Goal: Task Accomplishment & Management: Complete application form

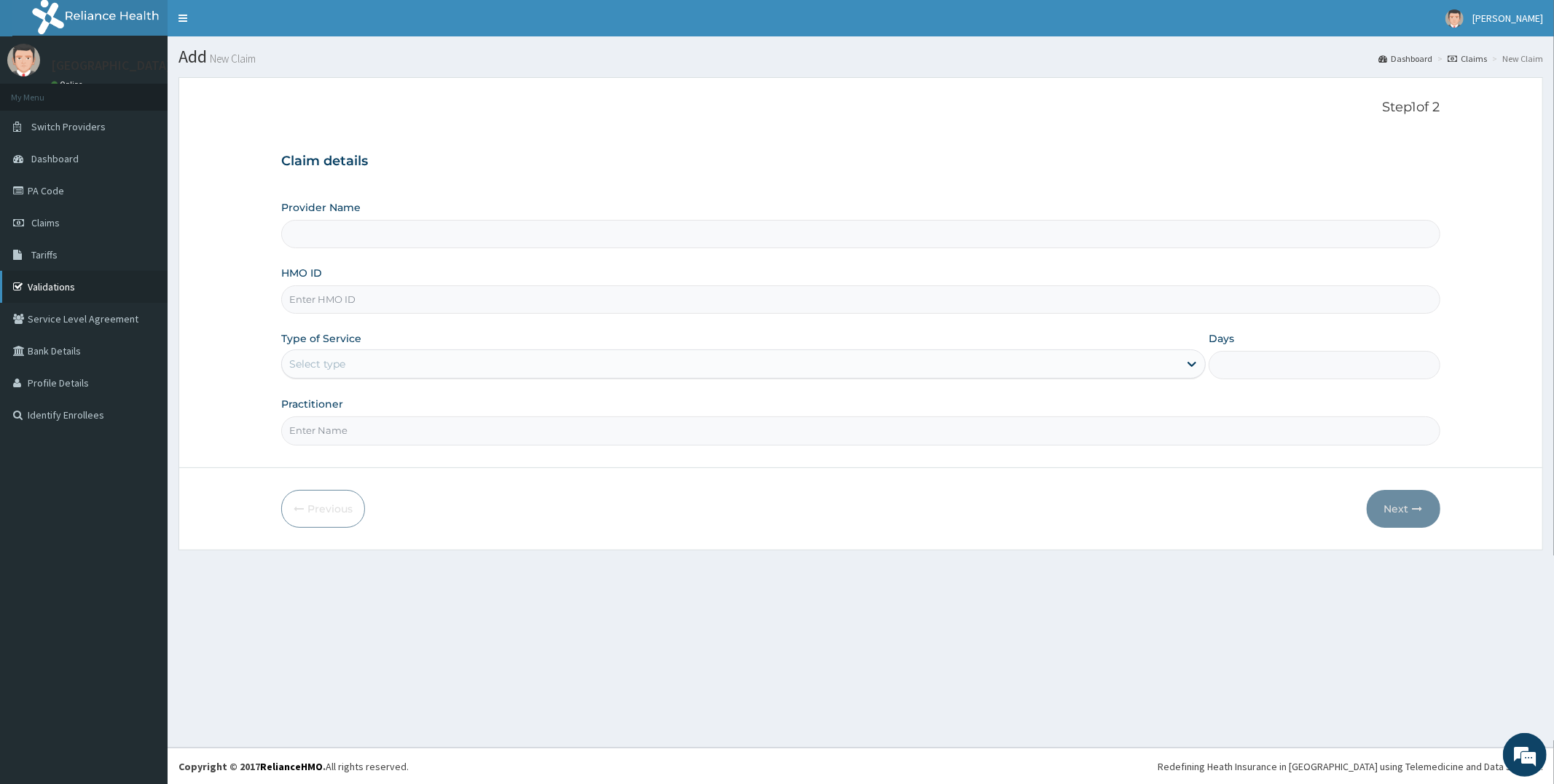
click at [98, 286] on link "Validations" at bounding box center [83, 286] width 167 height 32
type input "[GEOGRAPHIC_DATA], [GEOGRAPHIC_DATA]"
click at [93, 288] on link "Validations" at bounding box center [83, 286] width 167 height 32
click at [97, 185] on link "PA Code" at bounding box center [83, 191] width 167 height 32
click at [76, 156] on span "Dashboard" at bounding box center [55, 159] width 47 height 13
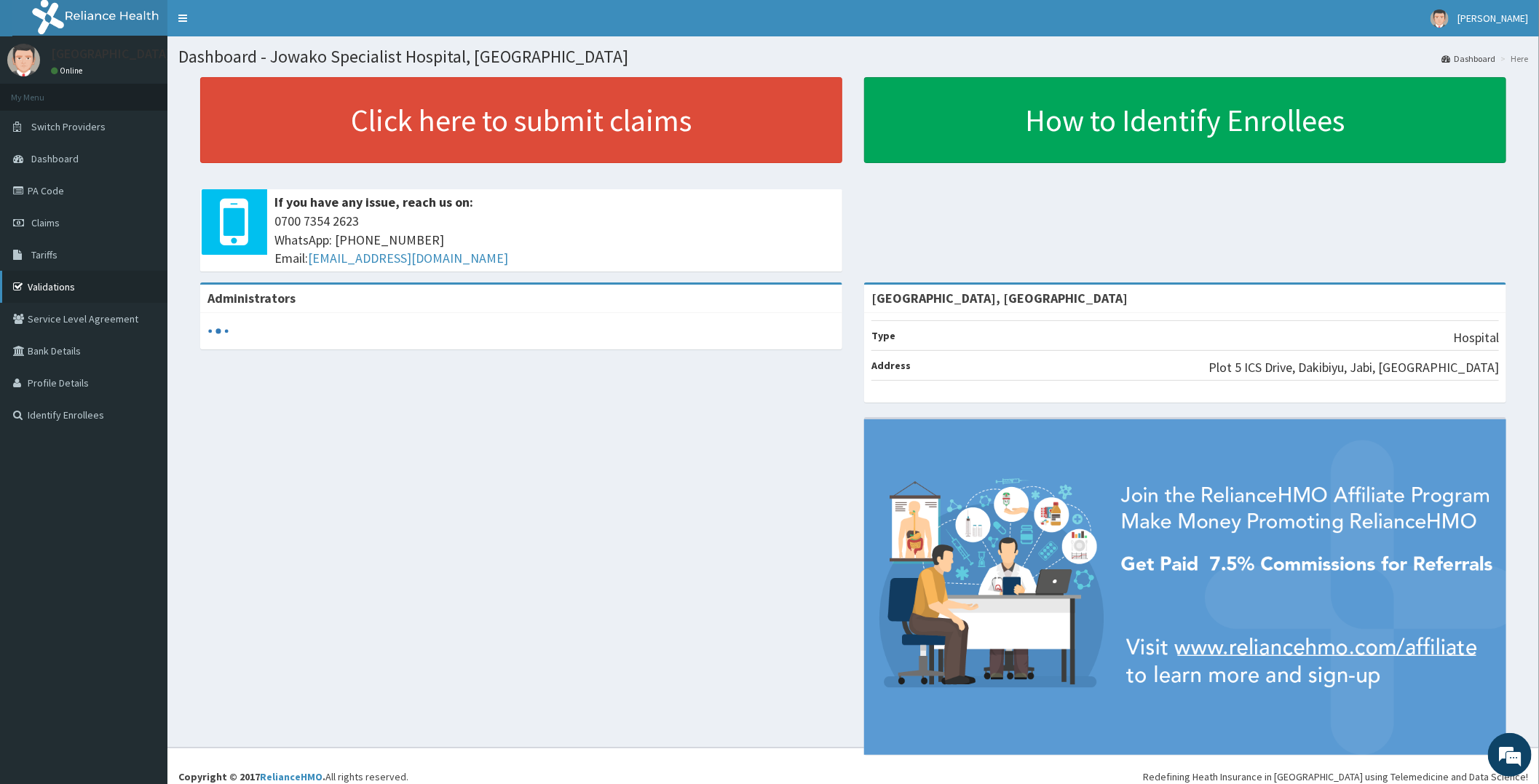
click at [56, 275] on link "Validations" at bounding box center [83, 286] width 167 height 32
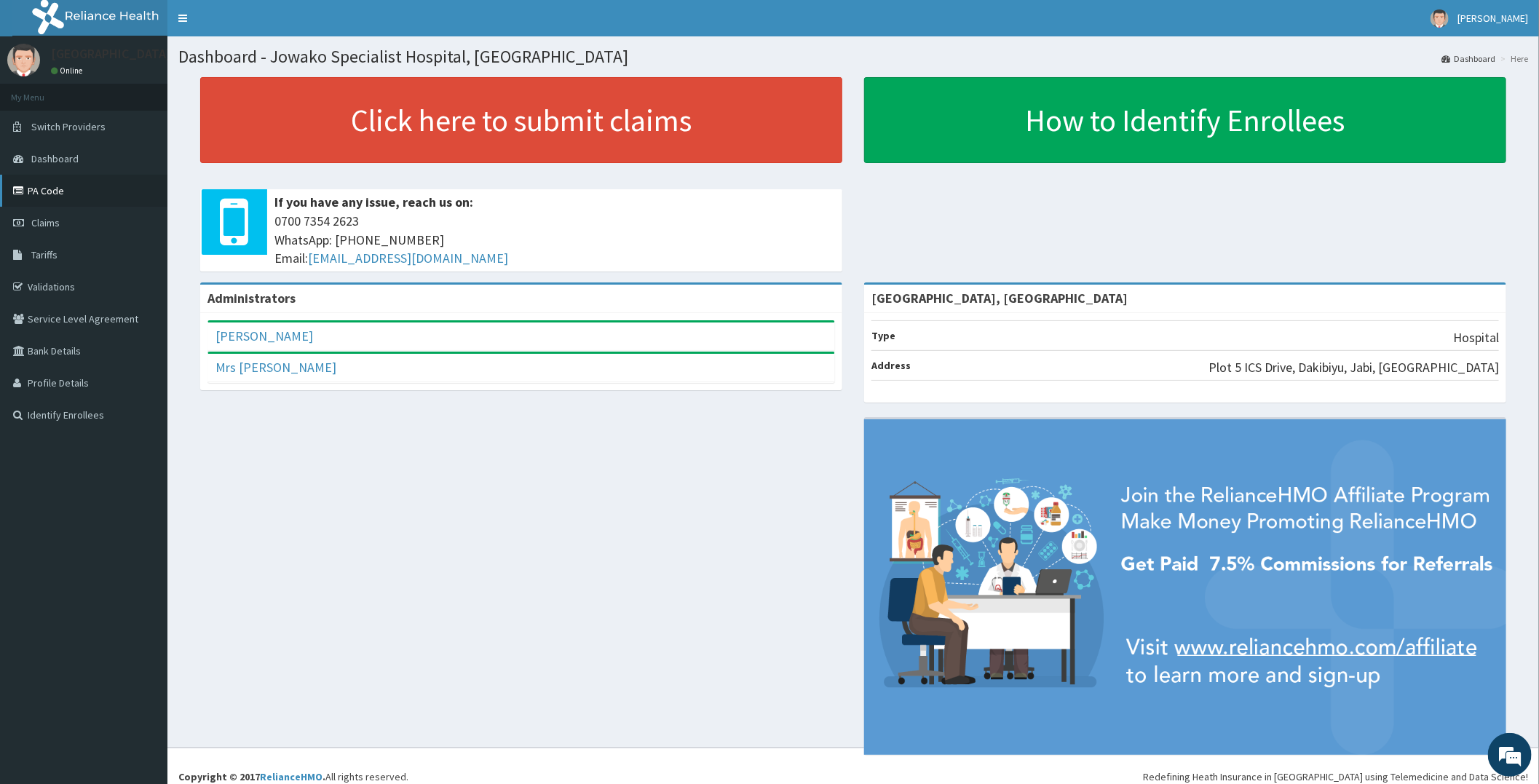
click at [60, 188] on link "PA Code" at bounding box center [83, 191] width 167 height 32
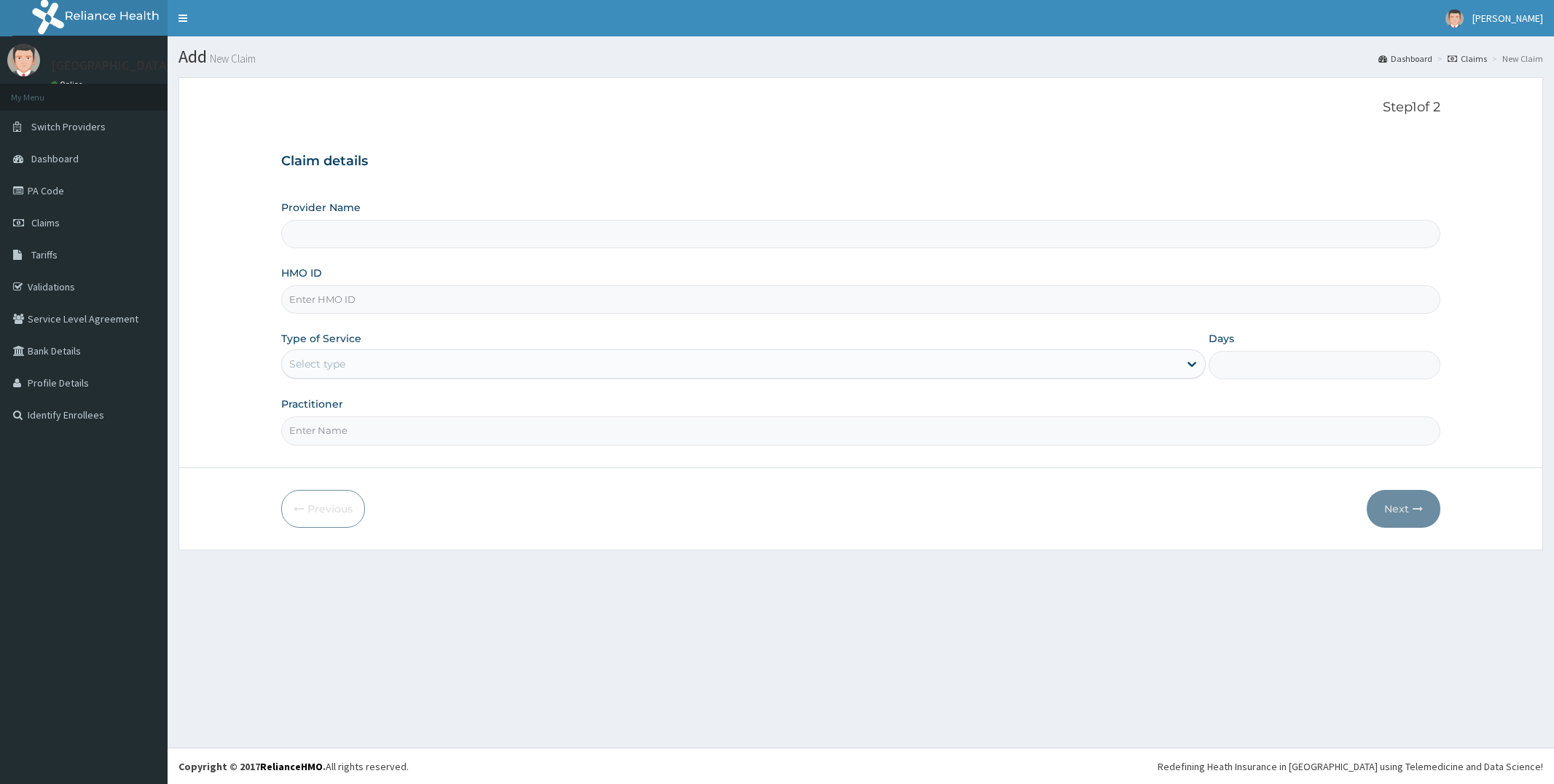
type input "[GEOGRAPHIC_DATA], [GEOGRAPHIC_DATA]"
